Goal: Task Accomplishment & Management: Manage account settings

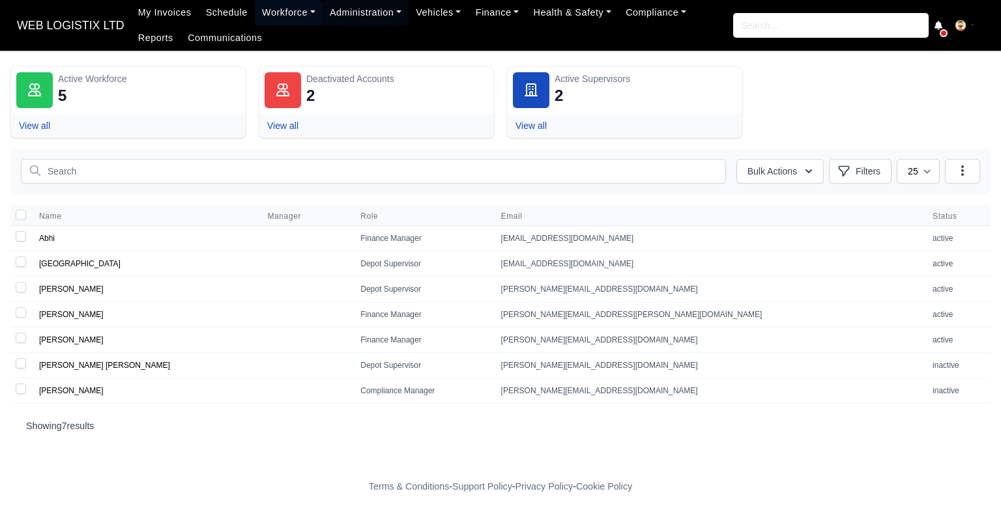
click at [293, 7] on link "Workforce" at bounding box center [289, 12] width 68 height 25
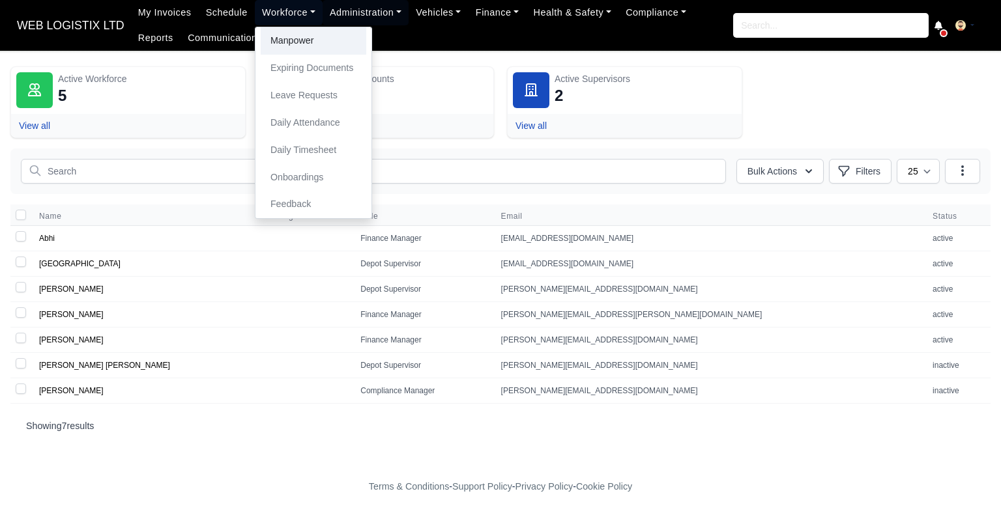
click at [287, 39] on link "Manpower" at bounding box center [314, 40] width 106 height 27
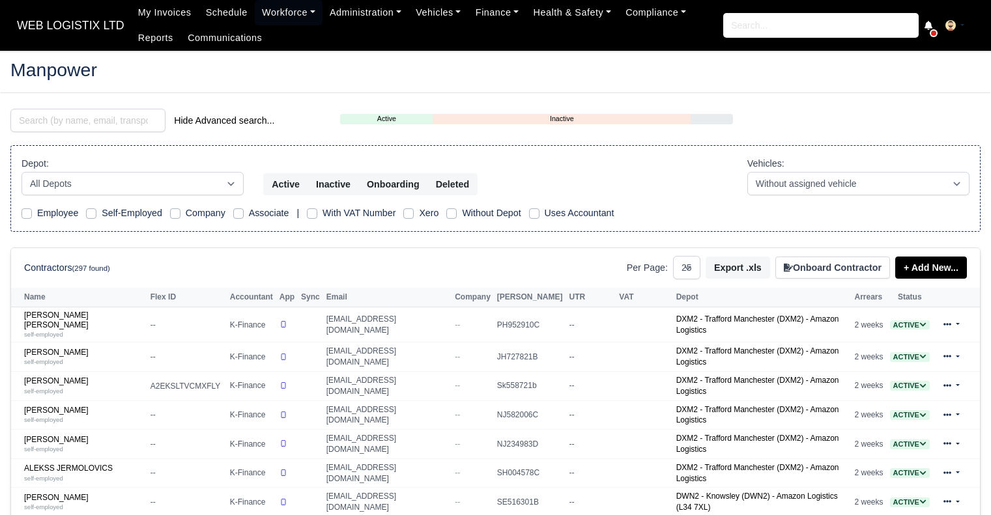
select select "25"
click at [275, 7] on link "Workforce" at bounding box center [289, 12] width 68 height 25
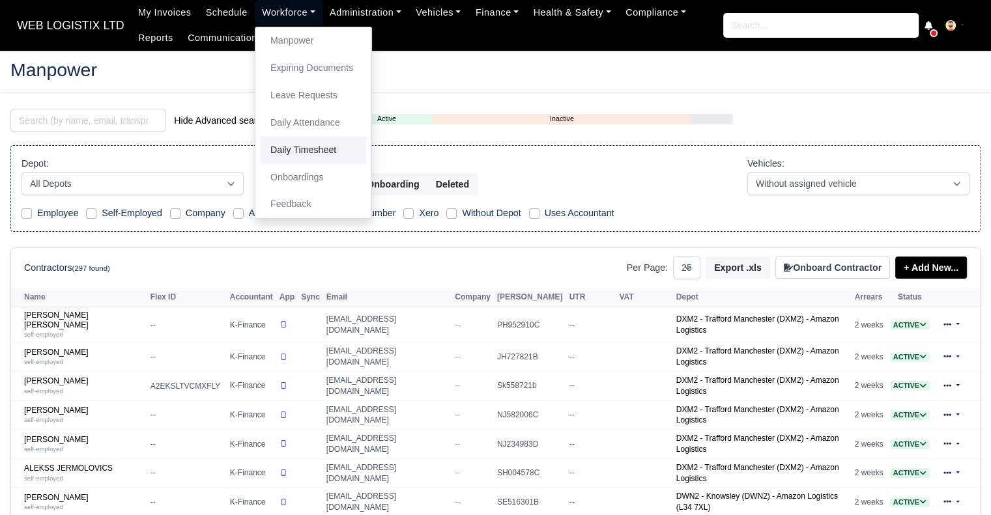
click at [287, 148] on link "Daily Timesheet" at bounding box center [314, 150] width 106 height 27
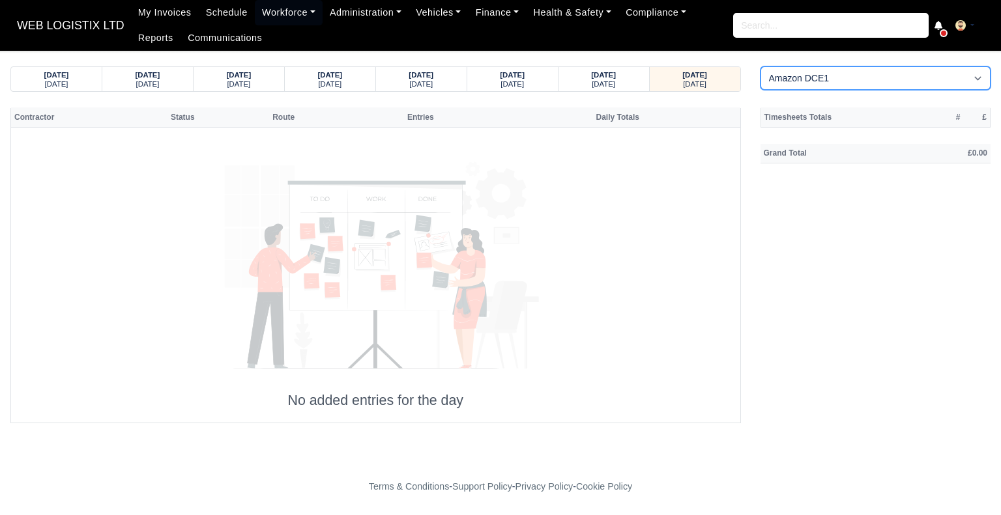
click at [782, 85] on select "Amazon DCE1 DWN2 - Knowsley (DWN2) - Amazon Logistics (L34 7XL) DXM2 - Trafford…" at bounding box center [875, 77] width 231 height 23
select select "1"
click at [760, 66] on select "Amazon DCE1 DWN2 - Knowsley (DWN2) - Amazon Logistics (L34 7XL) DXM2 - Trafford…" at bounding box center [875, 77] width 231 height 23
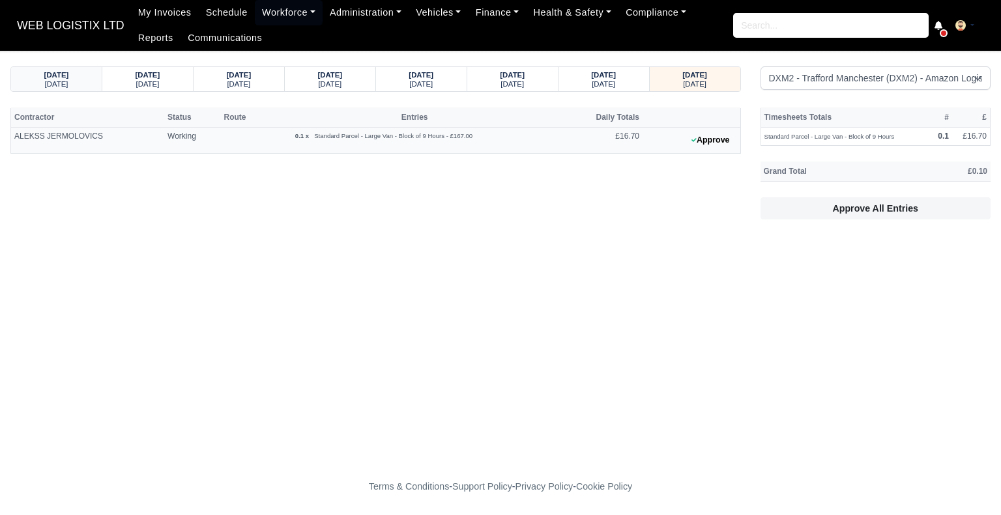
click at [57, 88] on small "Tuesday" at bounding box center [56, 84] width 23 height 8
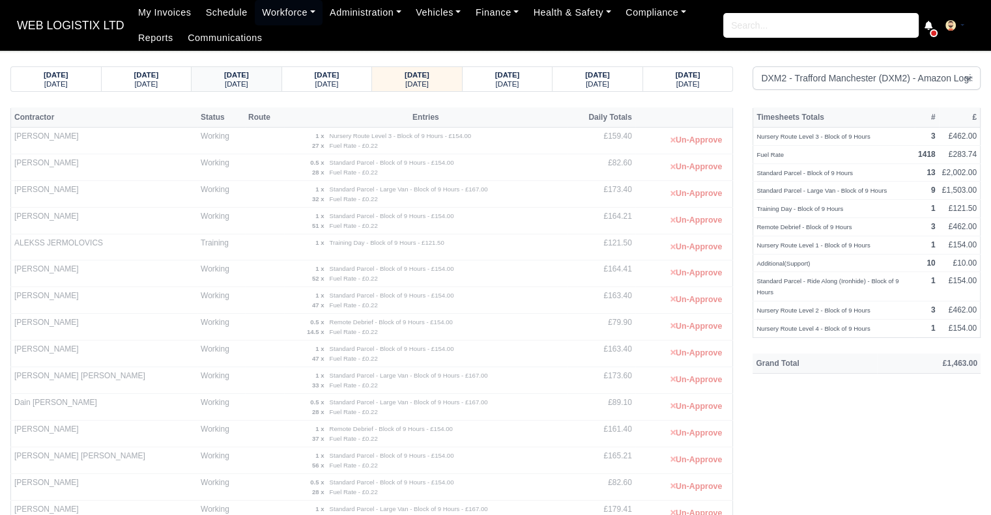
click at [208, 80] on div "Sunday" at bounding box center [236, 83] width 65 height 9
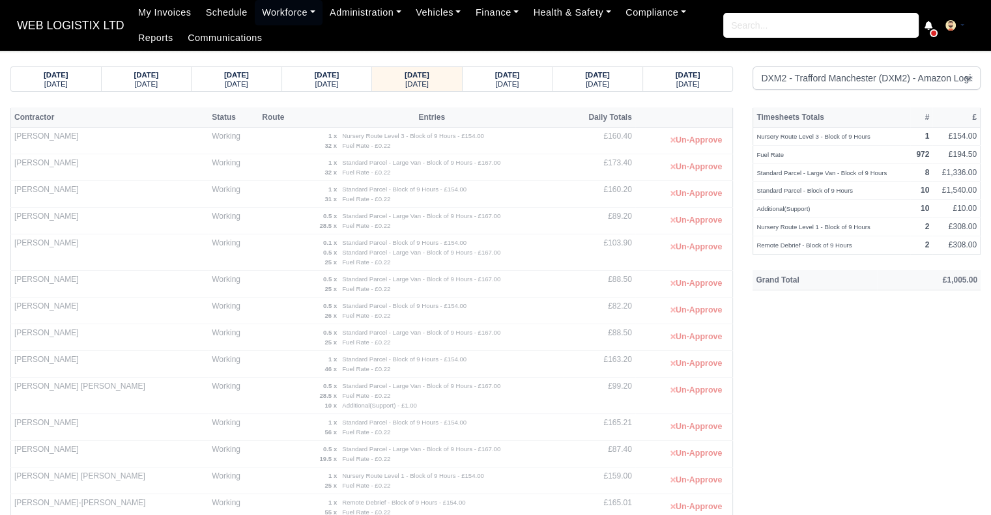
click at [846, 385] on div "Timesheets Totals # £ Nursery Route Level 3 - Block of 9 Hours 1 £154.00 Fuel R…" at bounding box center [867, 505] width 248 height 797
click at [512, 83] on small "Monday" at bounding box center [507, 84] width 23 height 8
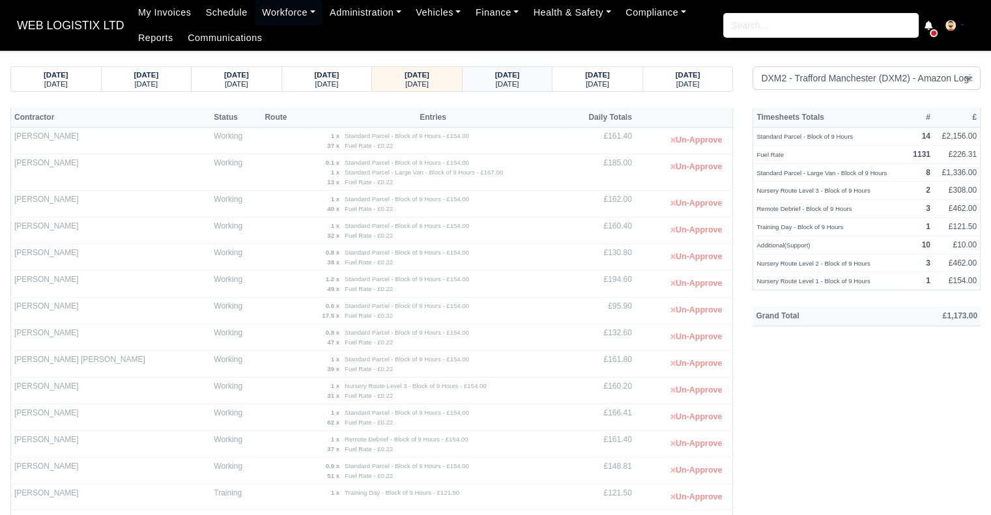
click at [516, 75] on strong "30/09/2025" at bounding box center [507, 75] width 25 height 8
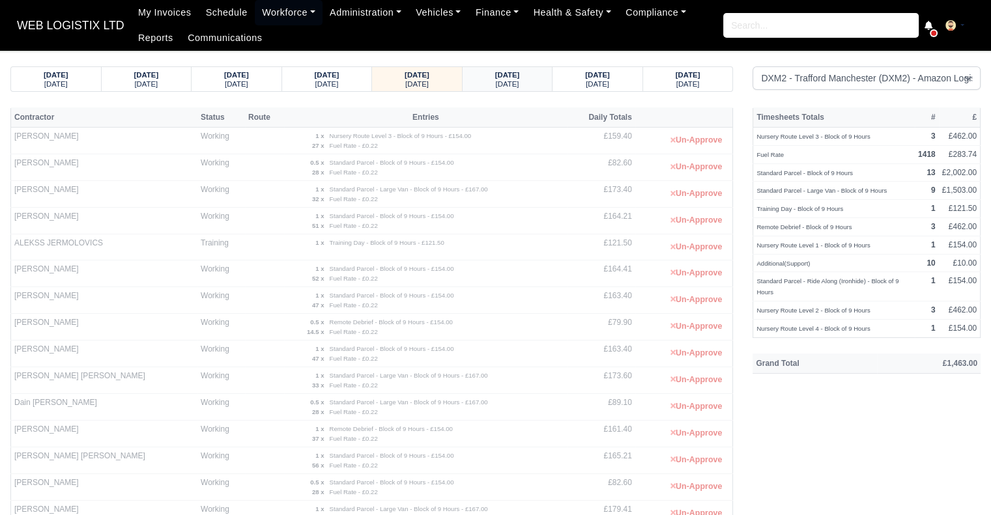
click at [520, 78] on strong "01/10/2025" at bounding box center [507, 75] width 25 height 8
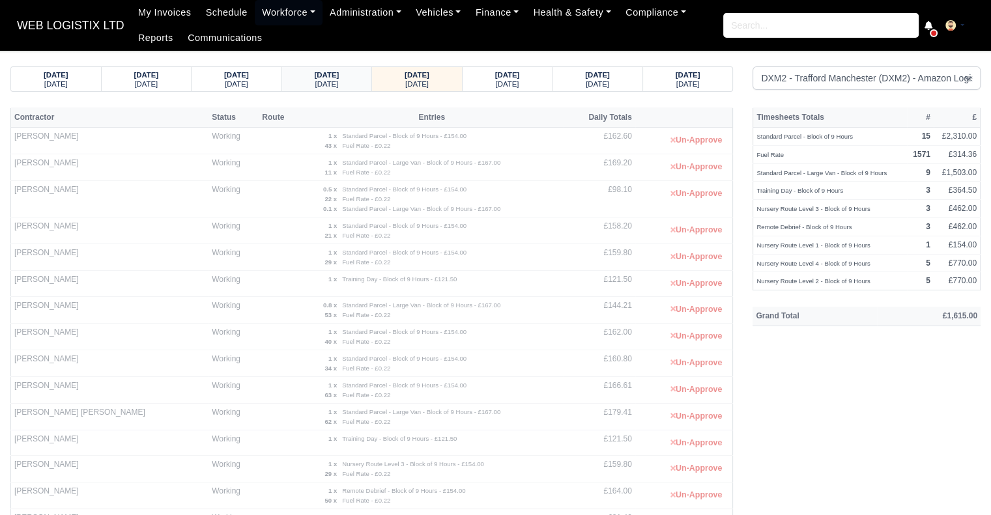
click at [331, 91] on div "30/09/2025 Tuesday" at bounding box center [327, 79] width 70 height 24
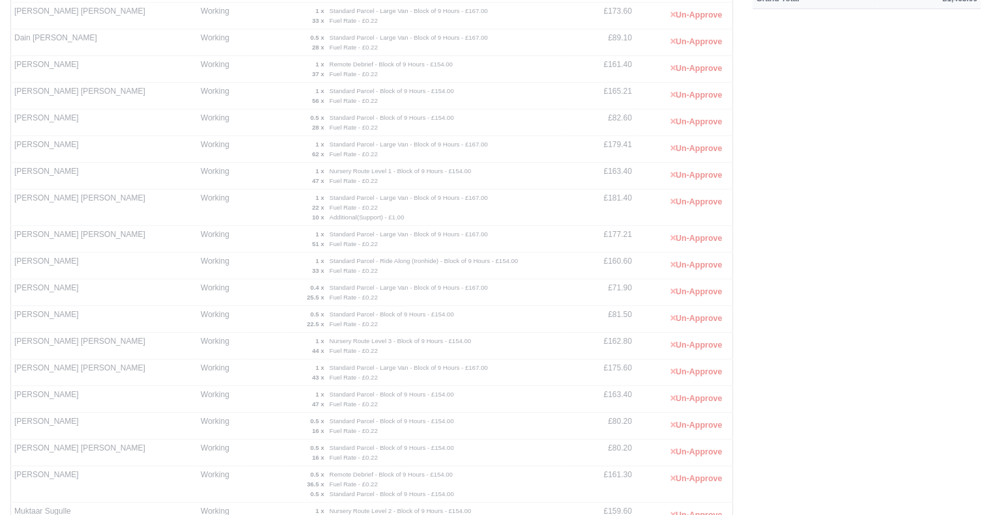
scroll to position [22, 0]
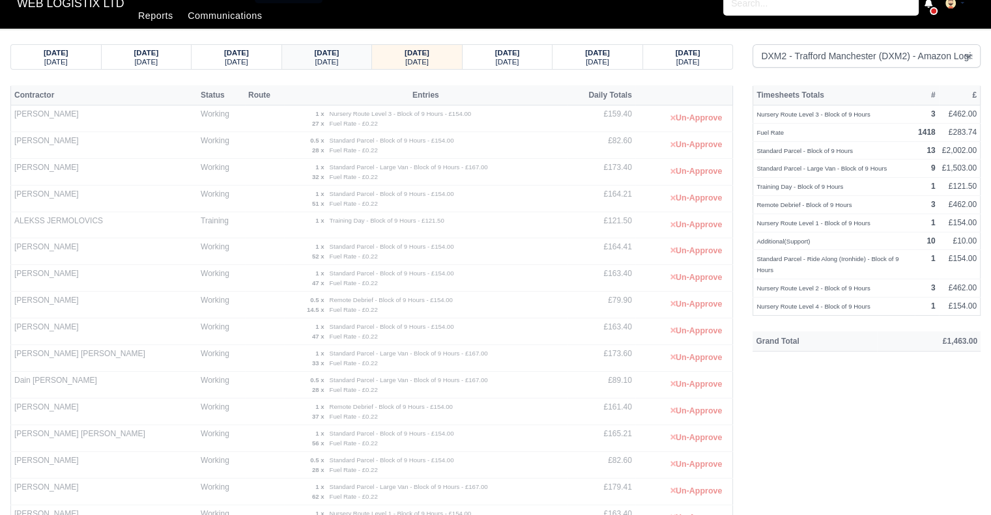
click at [335, 50] on strong "29/09/2025" at bounding box center [327, 53] width 25 height 8
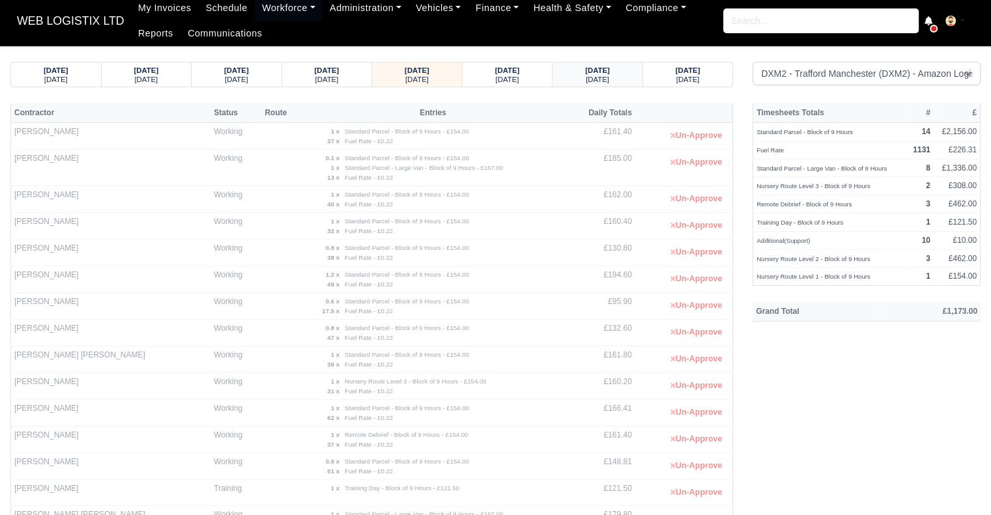
click at [599, 81] on small "Wednesday" at bounding box center [597, 80] width 23 height 8
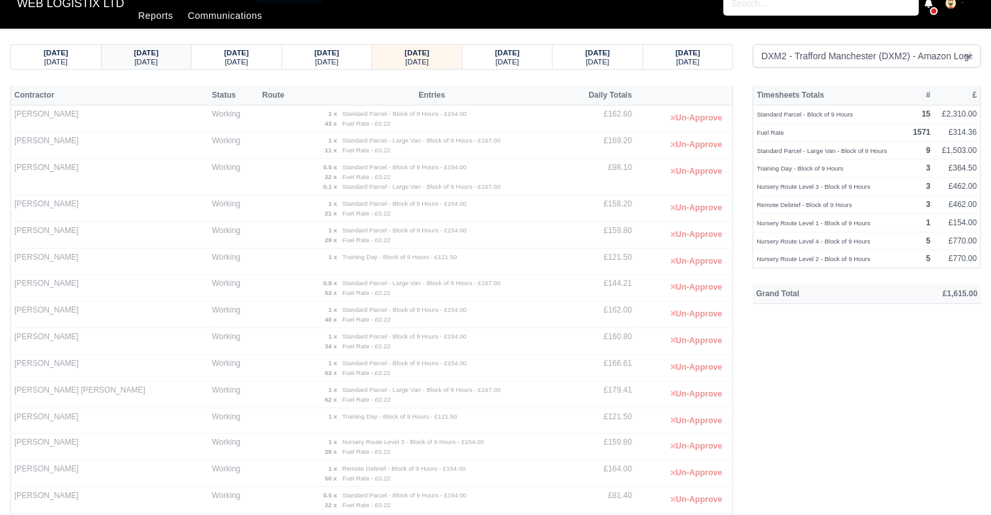
click at [152, 59] on small "Sunday" at bounding box center [145, 62] width 23 height 8
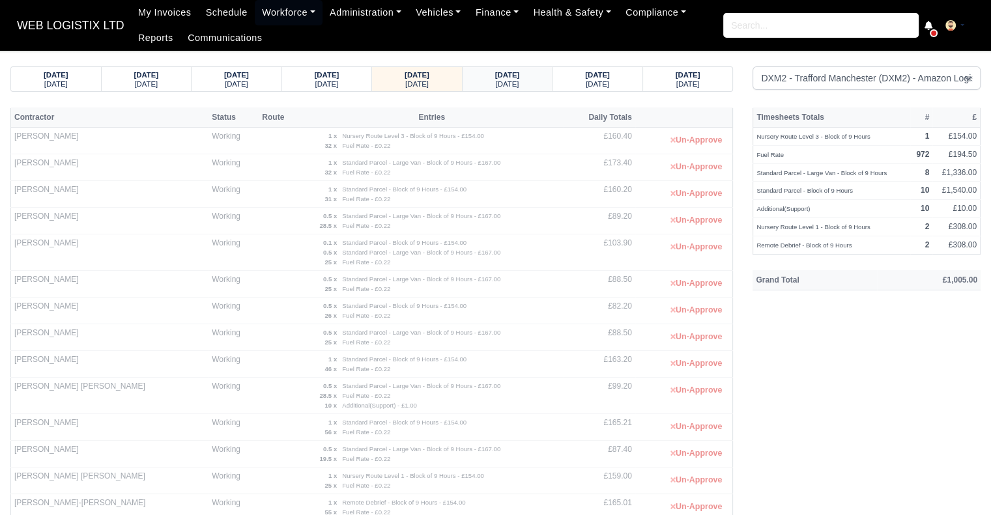
click at [507, 78] on strong "29/09/2025" at bounding box center [507, 75] width 25 height 8
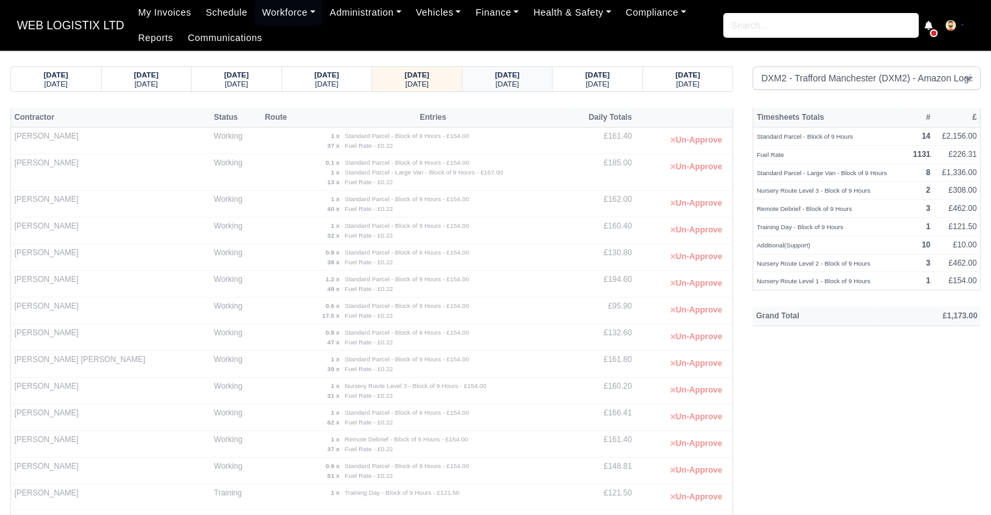
click at [515, 71] on strong "30/09/2025" at bounding box center [507, 75] width 25 height 8
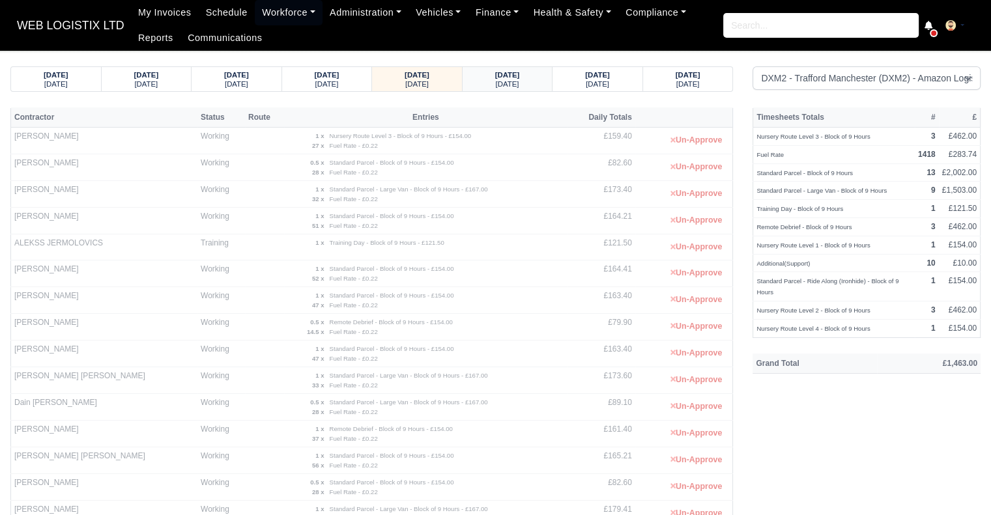
click at [520, 76] on strong "01/10/2025" at bounding box center [507, 75] width 25 height 8
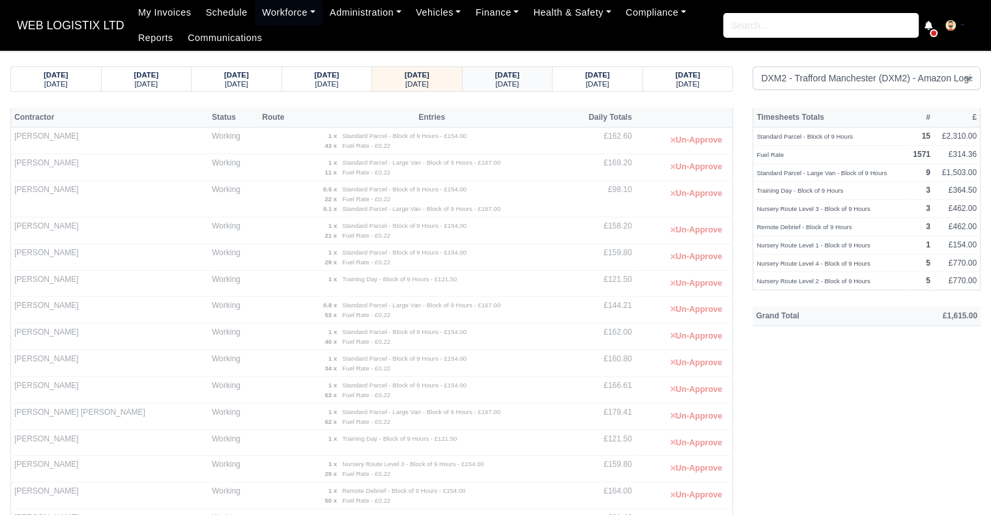
click at [519, 80] on small "Thursday" at bounding box center [507, 84] width 23 height 8
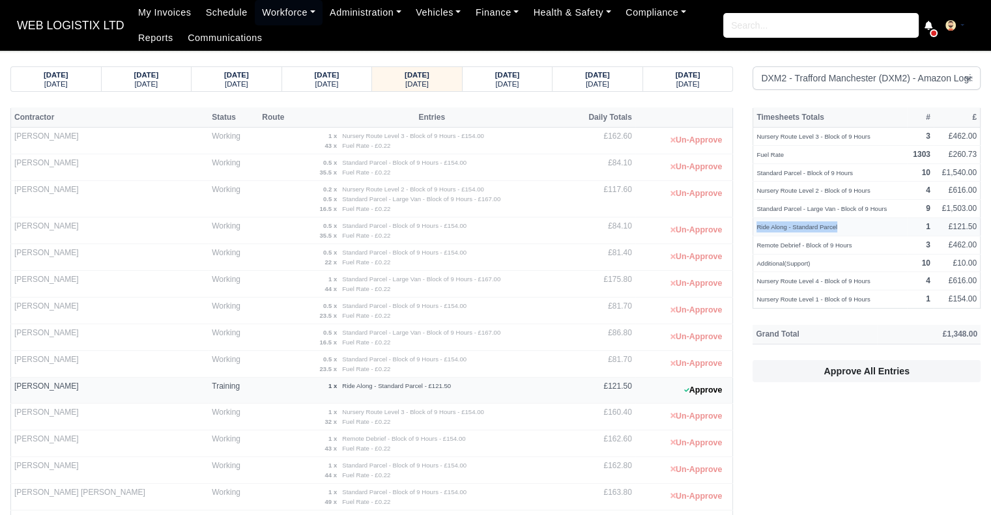
drag, startPoint x: 839, startPoint y: 223, endPoint x: 754, endPoint y: 229, distance: 85.5
click at [754, 229] on td "Ride Along - Standard Parcel" at bounding box center [830, 227] width 154 height 18
copy small "Ride Along - Standard Parcel"
click at [59, 71] on strong "28/09/2025" at bounding box center [56, 75] width 25 height 8
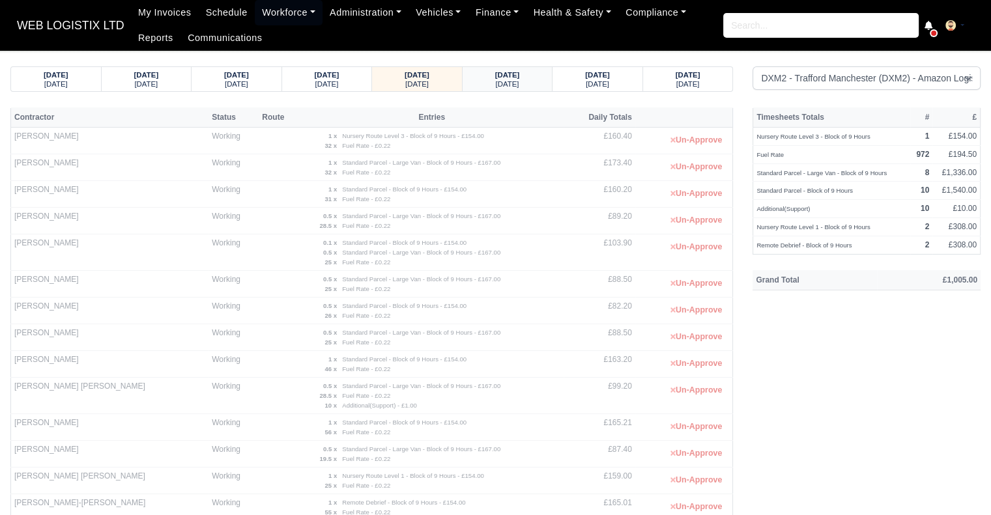
click at [515, 85] on small "Monday" at bounding box center [507, 84] width 23 height 8
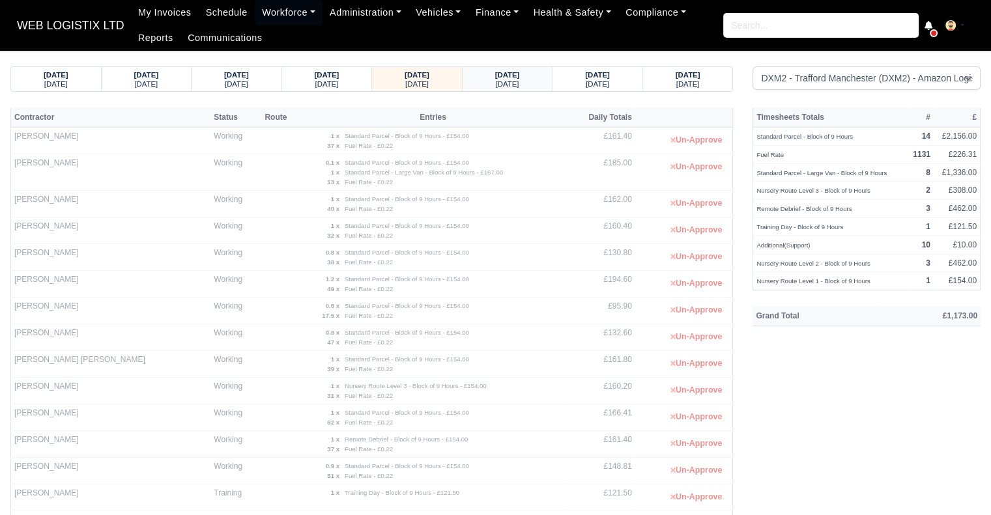
click at [496, 83] on small "Tuesday" at bounding box center [507, 84] width 23 height 8
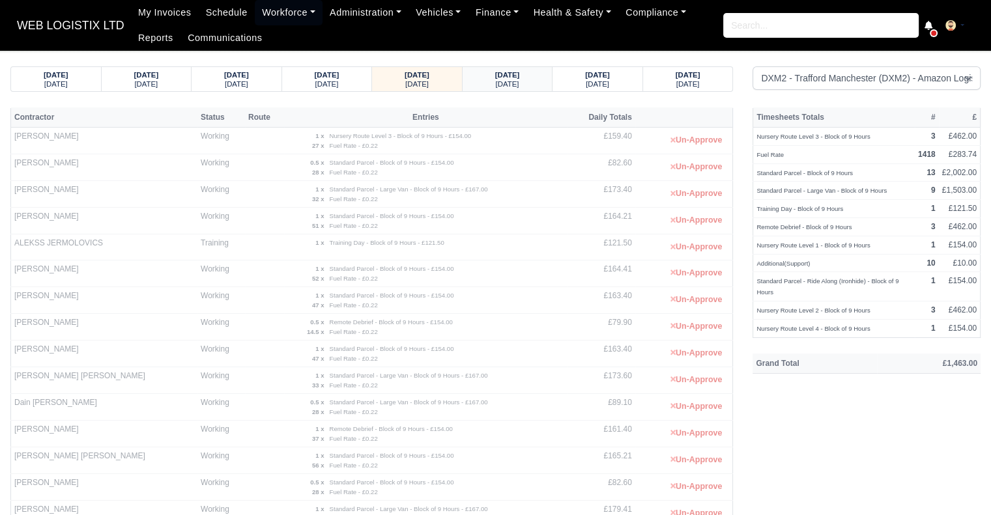
click at [496, 77] on strong "01/10/2025" at bounding box center [507, 75] width 25 height 8
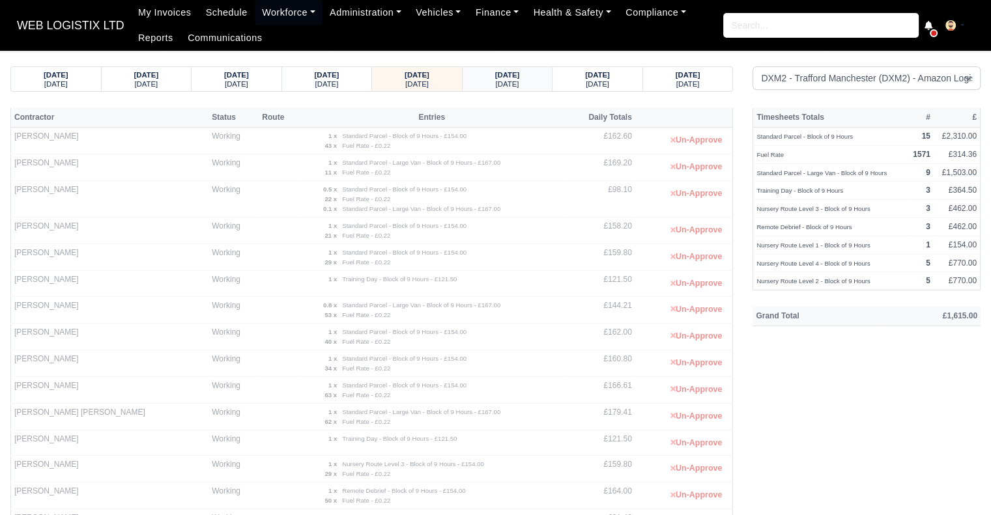
click at [520, 76] on strong "02/10/2025" at bounding box center [507, 75] width 25 height 8
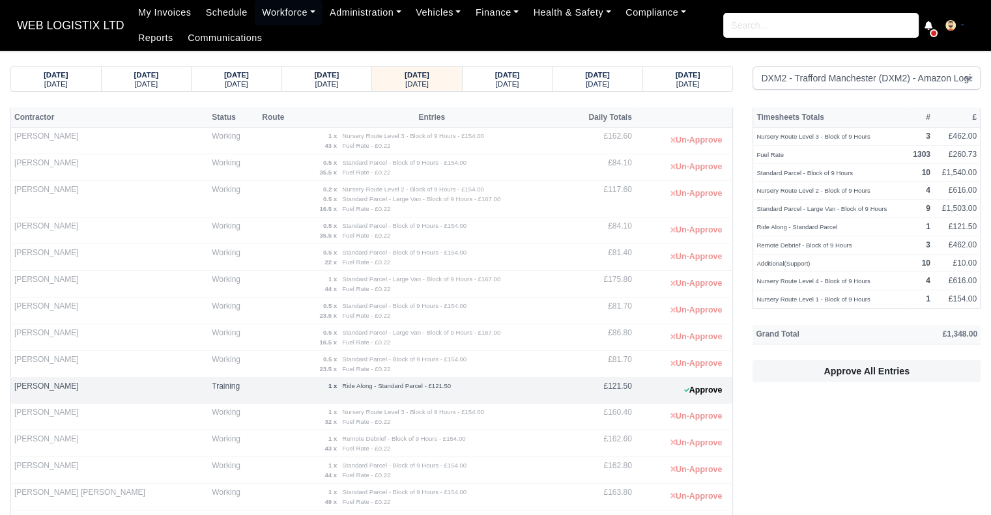
drag, startPoint x: 90, startPoint y: 382, endPoint x: 14, endPoint y: 388, distance: 75.8
click at [14, 388] on td "[PERSON_NAME]" at bounding box center [110, 391] width 198 height 26
copy td "[PERSON_NAME]"
click at [482, 83] on div "Friday" at bounding box center [507, 83] width 65 height 9
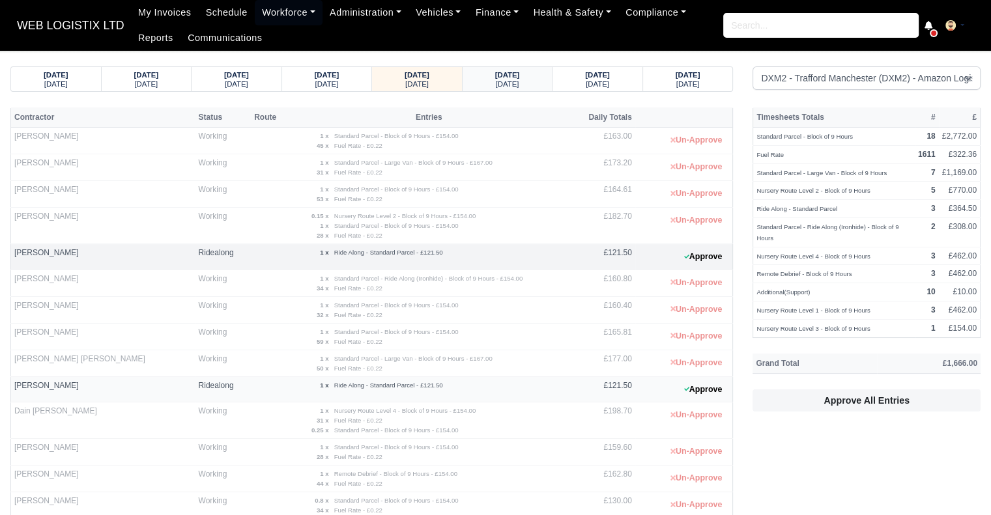
click at [513, 84] on small "Saturday" at bounding box center [507, 84] width 23 height 8
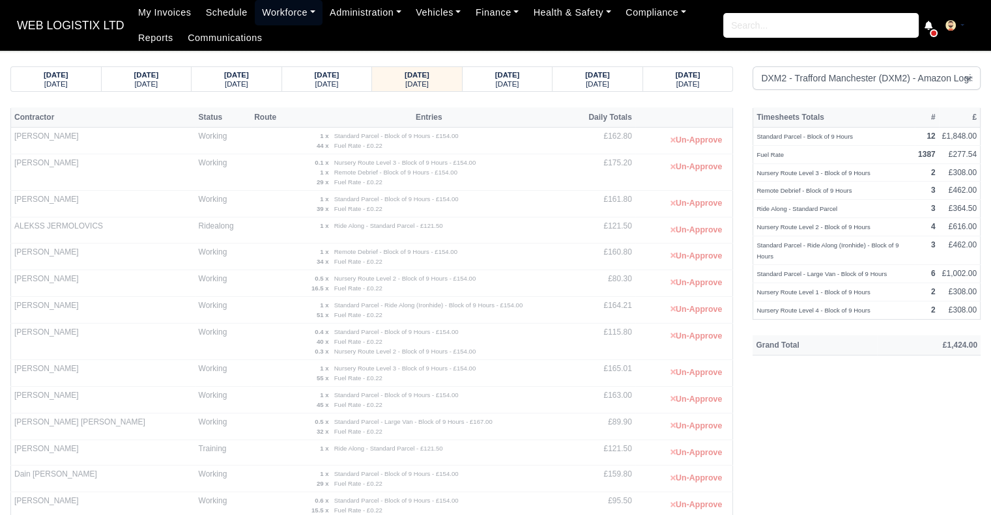
click at [285, 14] on link "Workforce" at bounding box center [289, 12] width 68 height 25
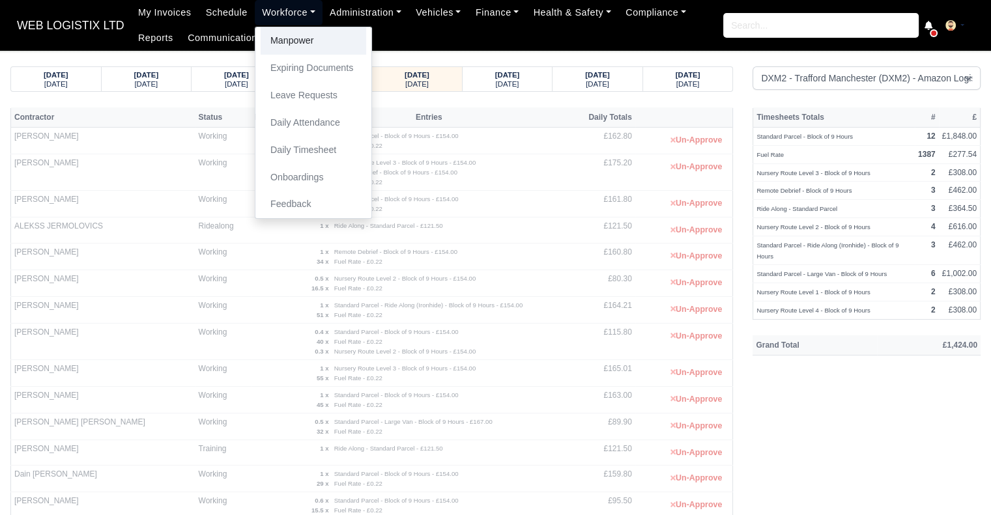
click at [285, 31] on link "Manpower" at bounding box center [314, 40] width 106 height 27
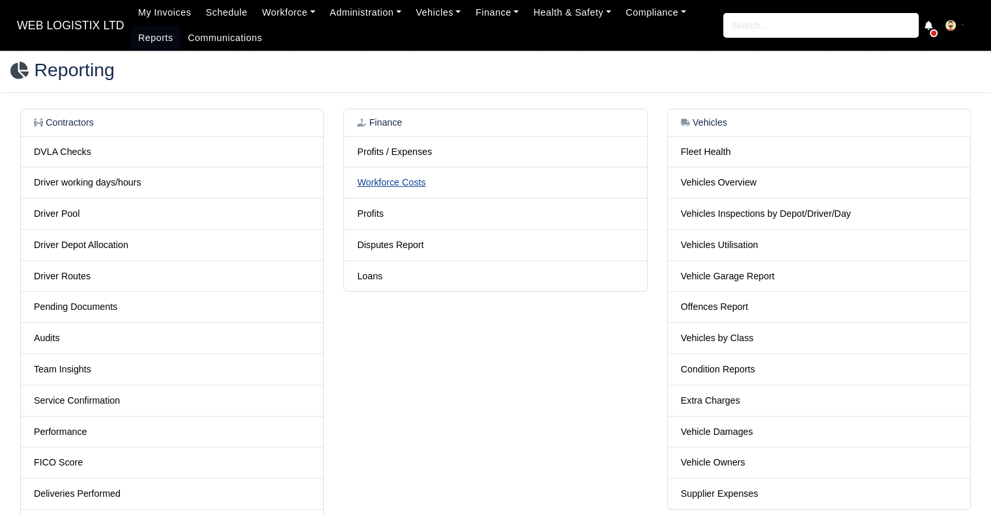
click at [413, 188] on link "Workforce Costs" at bounding box center [391, 182] width 68 height 10
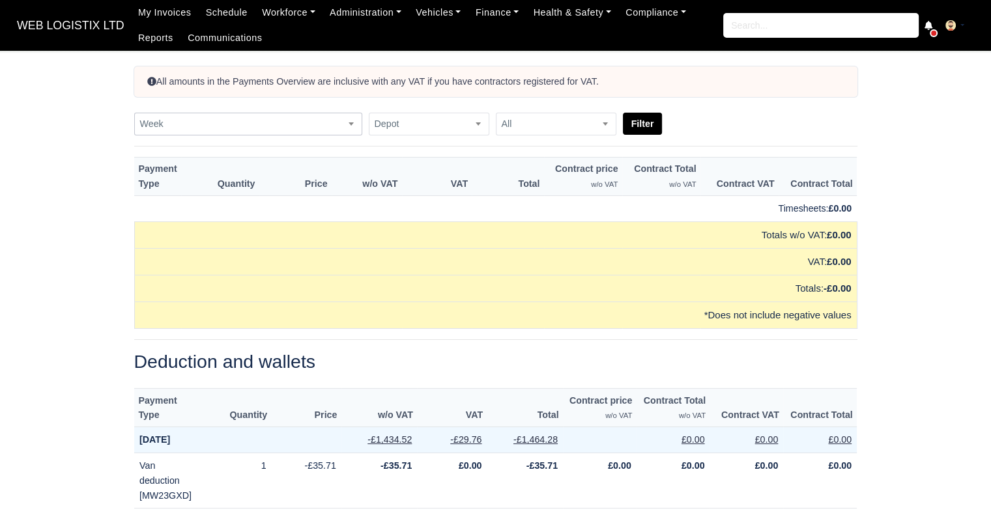
click at [283, 127] on span "Week" at bounding box center [248, 124] width 227 height 16
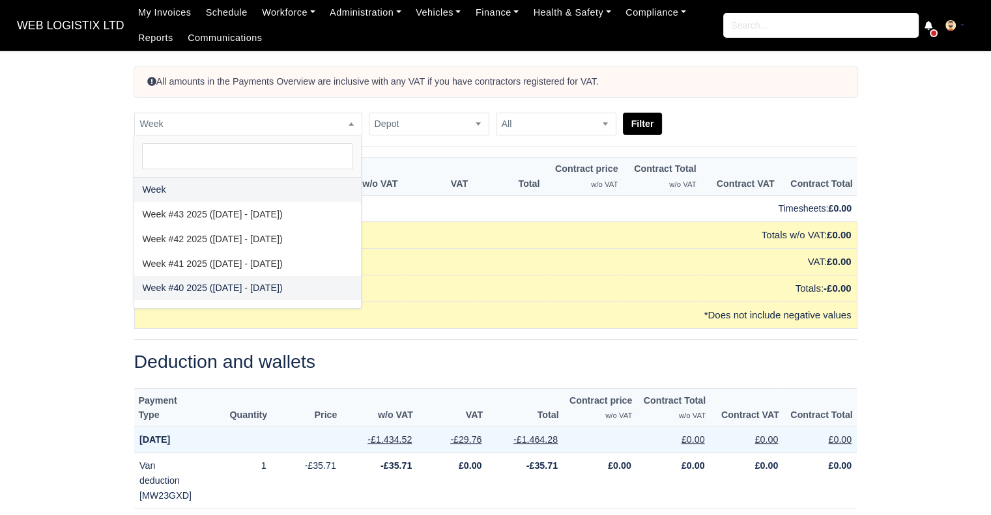
select select "2025-09-28|2025-10-04"
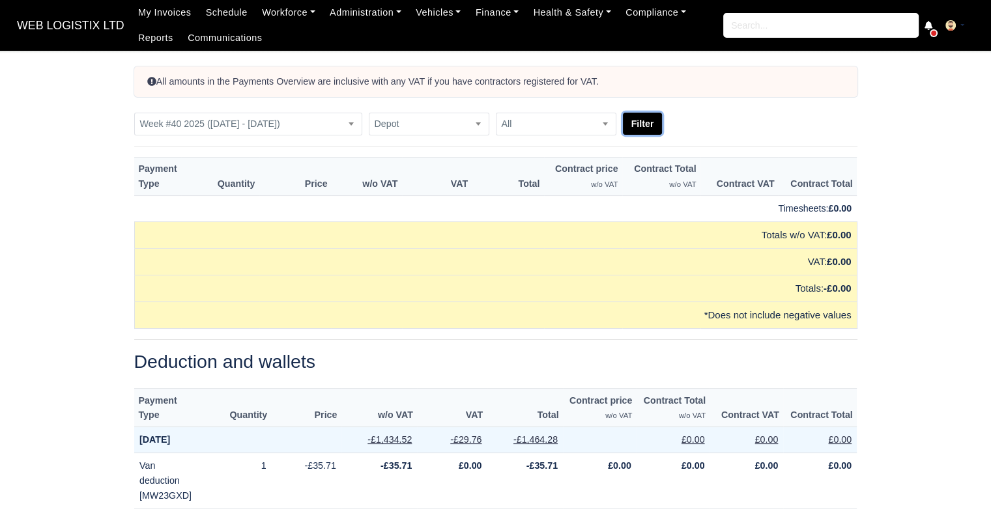
click at [656, 122] on button "Filter" at bounding box center [643, 124] width 40 height 22
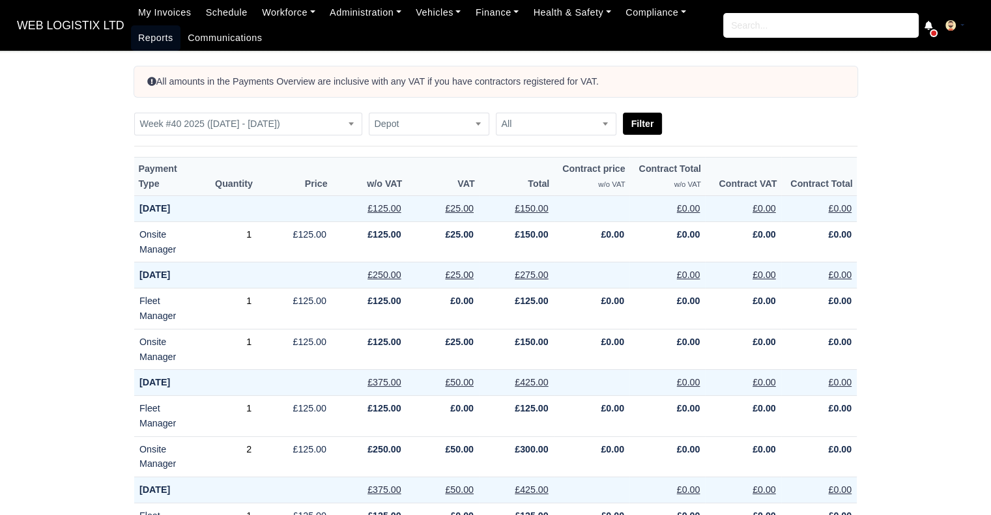
click at [136, 37] on link "Reports" at bounding box center [156, 37] width 50 height 25
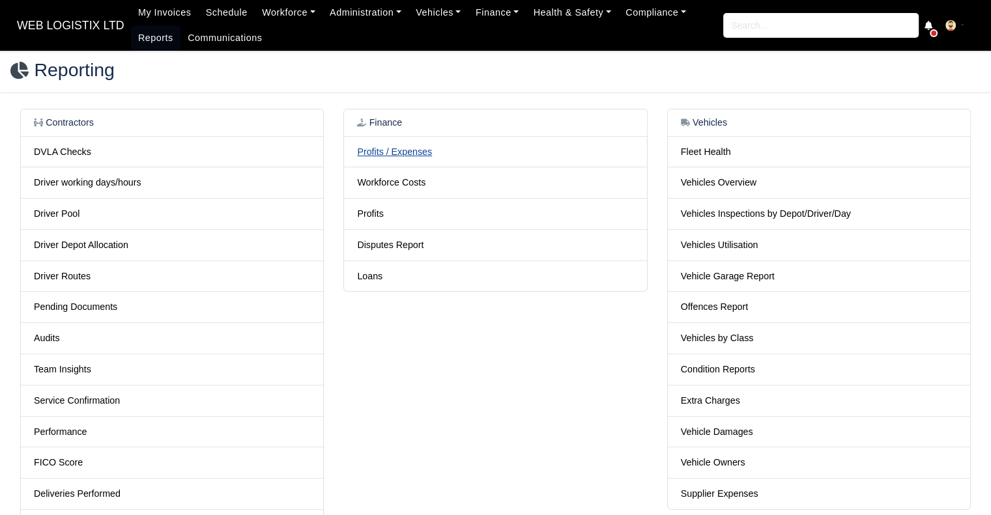
click at [399, 147] on link "Profits / Expenses" at bounding box center [394, 152] width 75 height 10
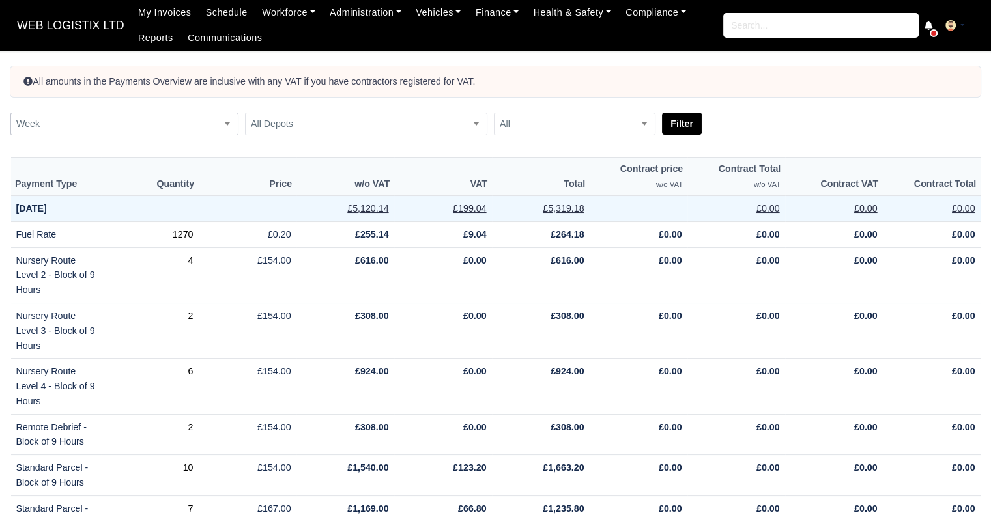
click at [207, 116] on span "Week" at bounding box center [124, 124] width 227 height 16
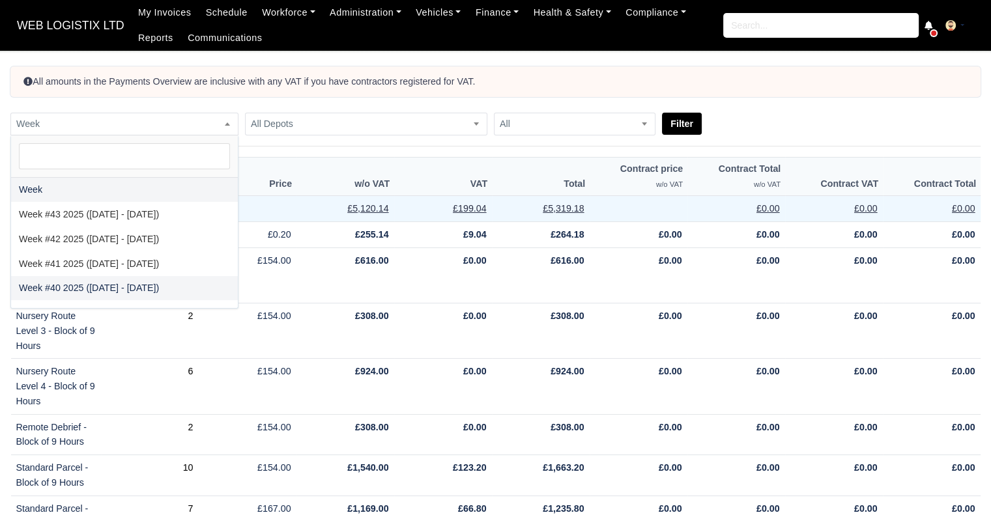
select select "2025-09-28|2025-10-04"
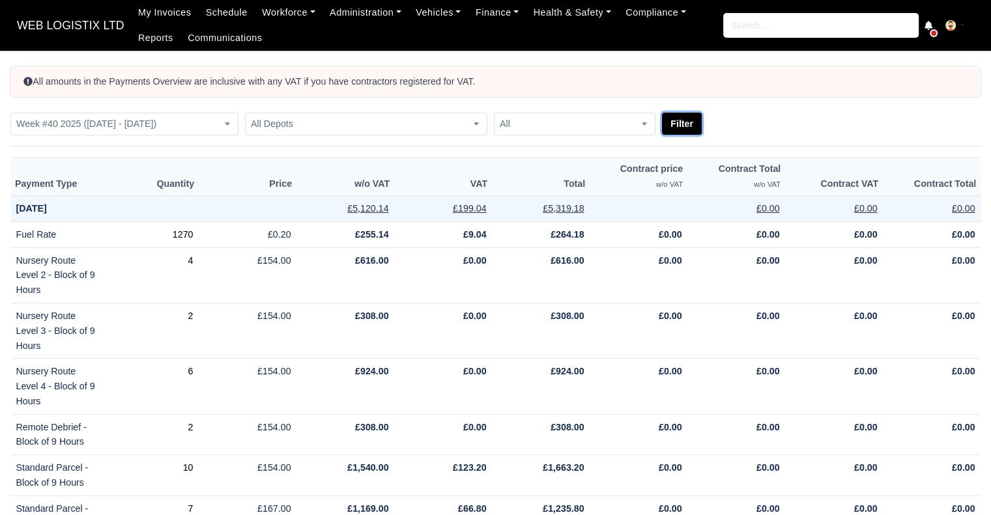
click at [680, 122] on button "Filter" at bounding box center [682, 124] width 40 height 22
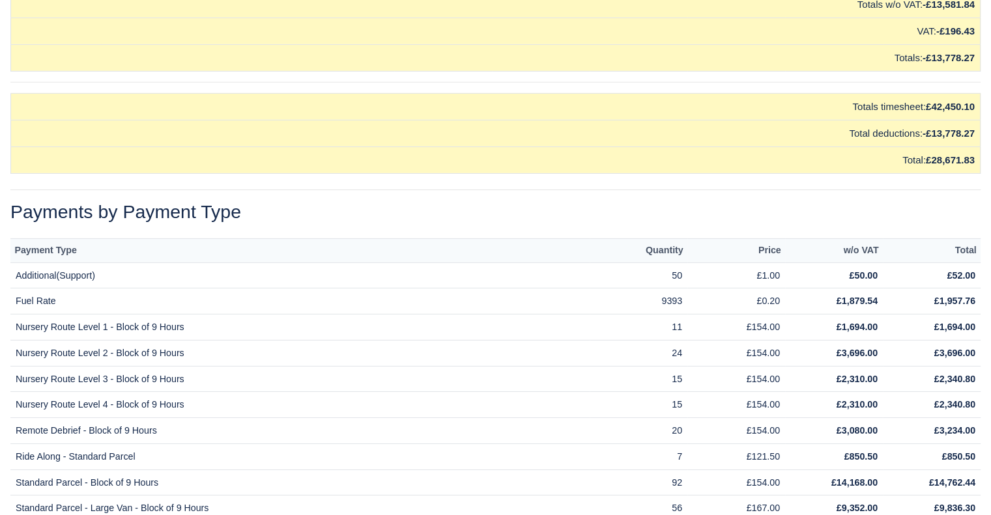
scroll to position [19156, 0]
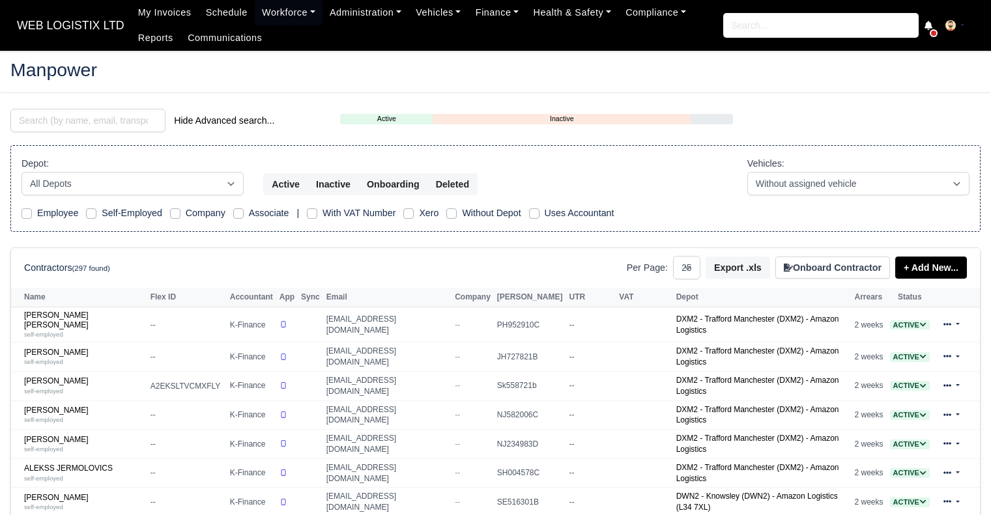
select select "25"
click at [137, 122] on input "search" at bounding box center [87, 120] width 155 height 23
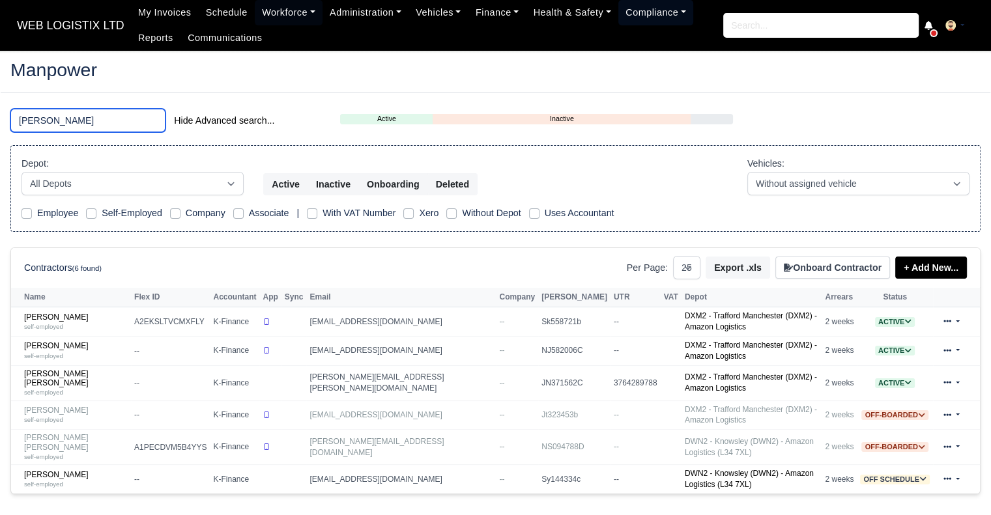
type input "[PERSON_NAME]"
